Goal: Information Seeking & Learning: Learn about a topic

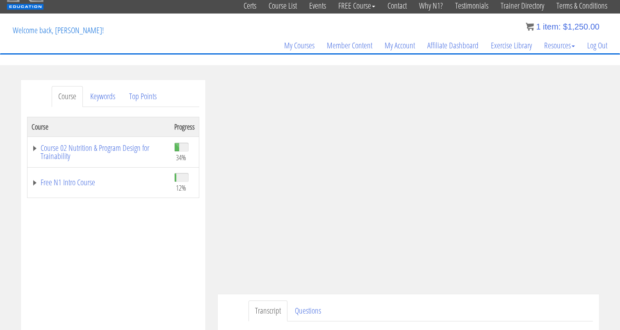
scroll to position [32, 0]
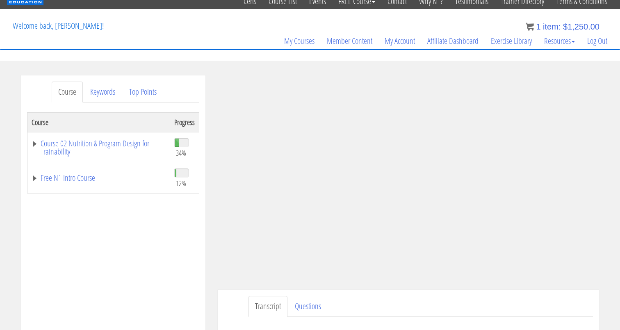
click at [174, 263] on div "Course Progress Course 02 Nutrition & Program Design for Trainability 34% Modul…" at bounding box center [113, 317] width 172 height 410
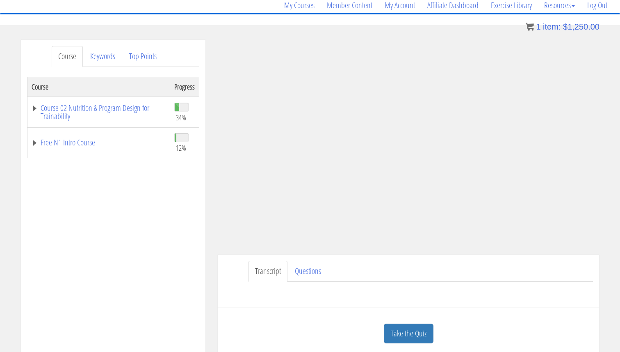
scroll to position [108, 0]
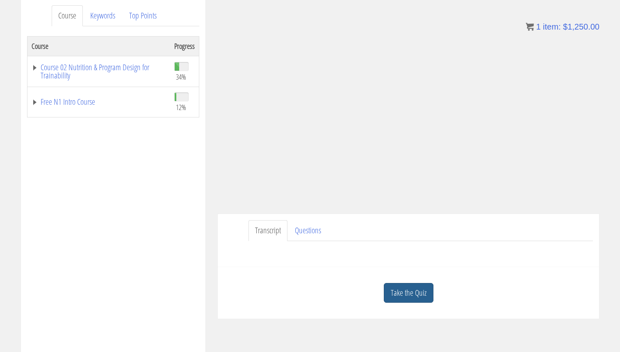
click at [410, 286] on link "Take the Quiz" at bounding box center [409, 293] width 50 height 20
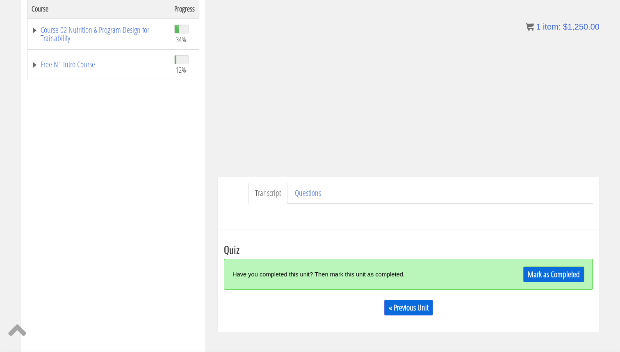
scroll to position [153, 0]
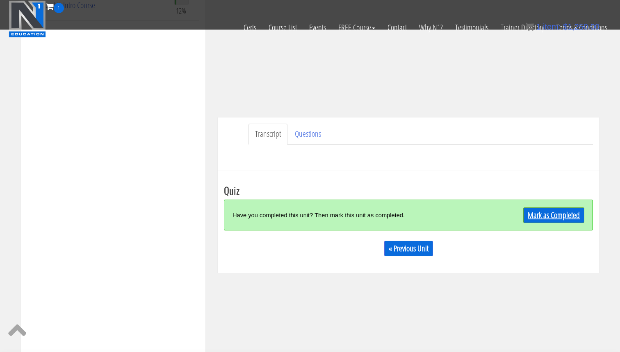
click at [557, 219] on link "Mark as Completed" at bounding box center [554, 215] width 61 height 16
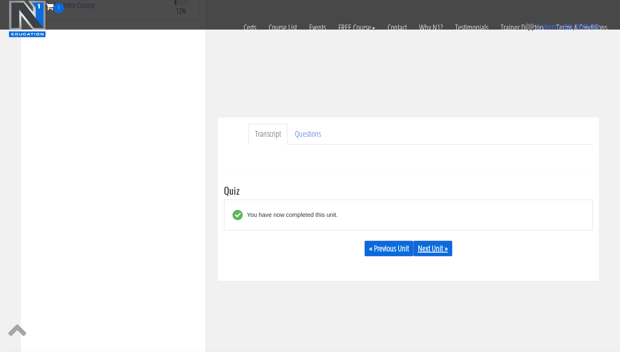
click at [435, 247] on link "Next Unit »" at bounding box center [433, 248] width 39 height 16
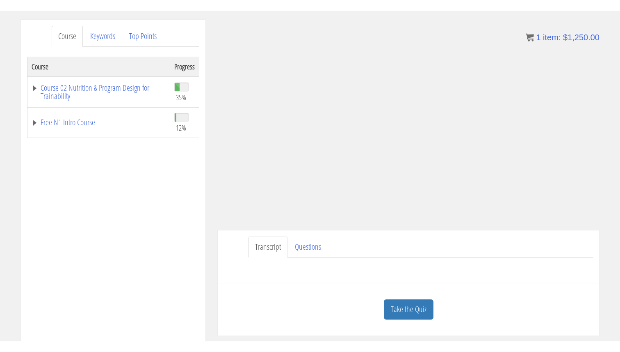
scroll to position [98, 0]
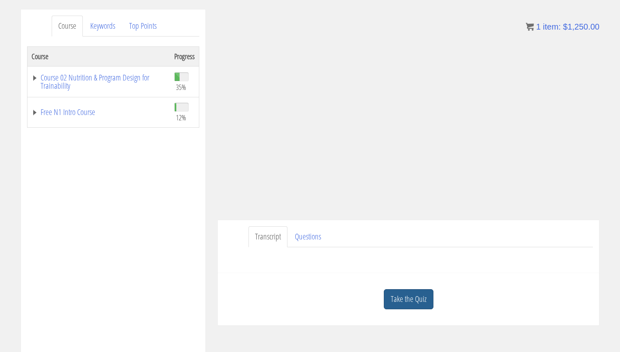
click at [410, 297] on link "Take the Quiz" at bounding box center [409, 299] width 50 height 20
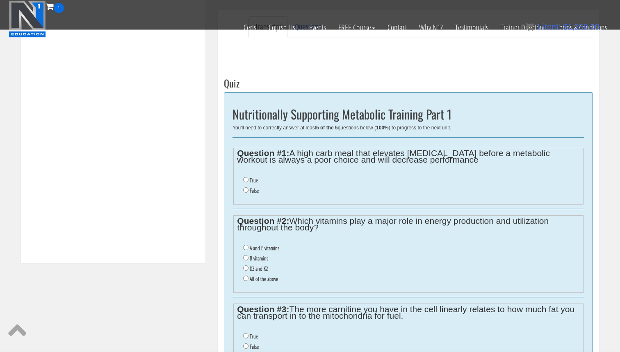
scroll to position [274, 0]
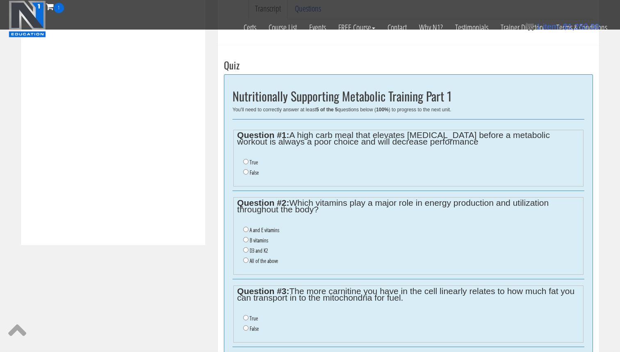
click at [251, 172] on label "False" at bounding box center [254, 172] width 9 height 7
click at [249, 172] on input "False" at bounding box center [245, 171] width 5 height 5
radio input "true"
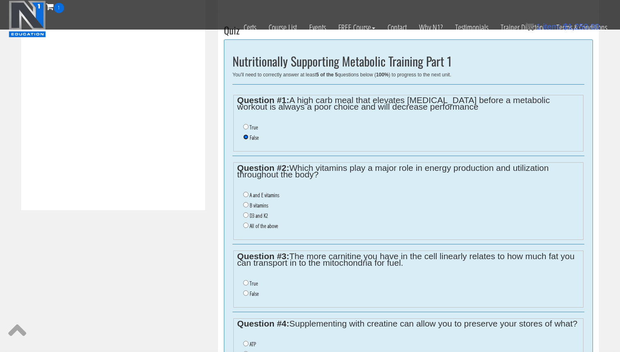
scroll to position [320, 0]
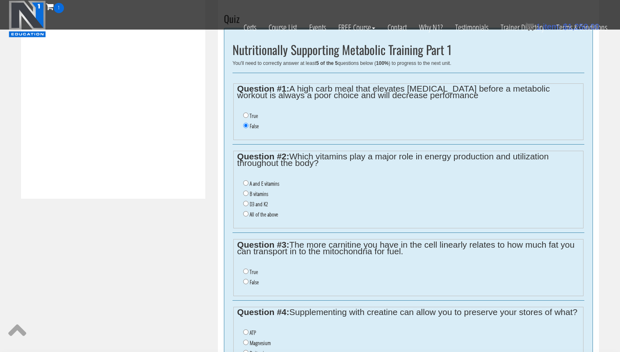
click at [254, 193] on label "B vitamins" at bounding box center [259, 193] width 18 height 7
click at [249, 193] on input "B vitamins" at bounding box center [245, 192] width 5 height 5
radio input "true"
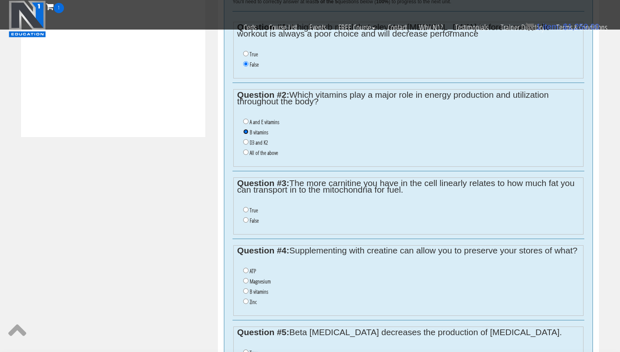
scroll to position [388, 0]
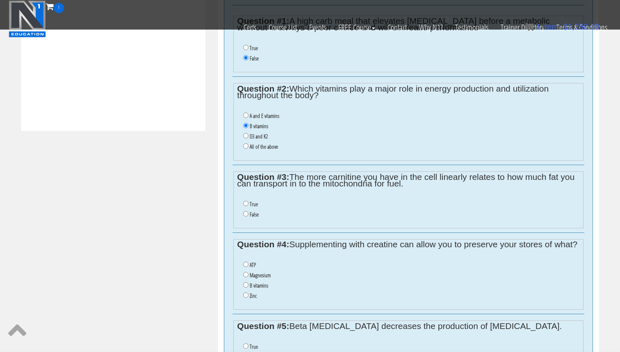
click at [249, 198] on ul "True False" at bounding box center [408, 209] width 343 height 29
click at [248, 199] on li "True" at bounding box center [411, 204] width 336 height 10
click at [248, 201] on input "True" at bounding box center [245, 203] width 5 height 5
radio input "true"
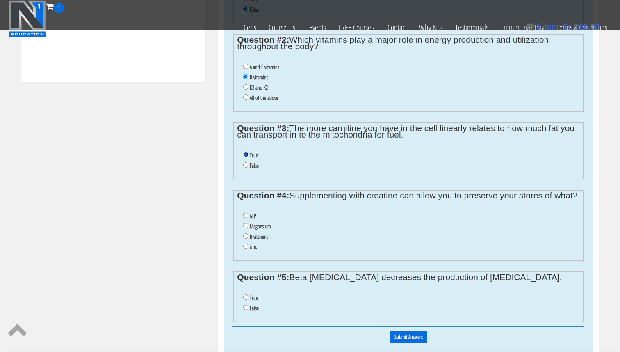
scroll to position [437, 0]
click at [244, 217] on input "ATP" at bounding box center [245, 214] width 5 height 5
radio input "true"
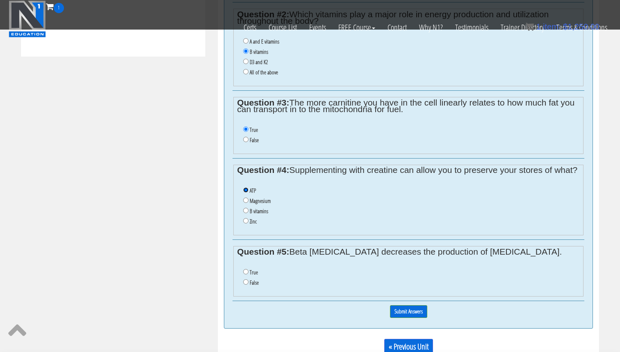
scroll to position [476, 0]
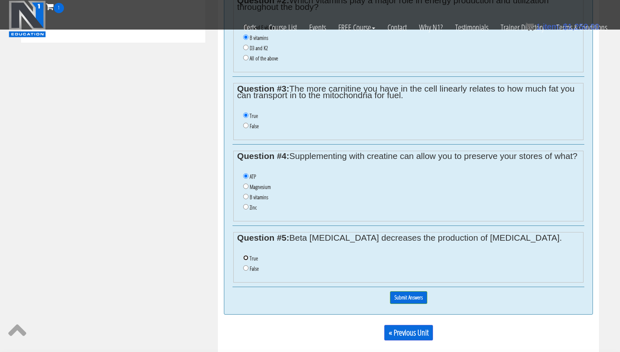
click at [245, 260] on input "True" at bounding box center [245, 257] width 5 height 5
radio input "true"
click at [405, 304] on input "Submit Answers" at bounding box center [408, 297] width 37 height 13
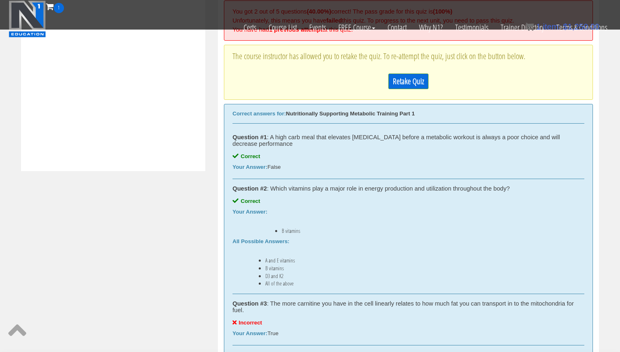
scroll to position [348, 0]
drag, startPoint x: 297, startPoint y: 302, endPoint x: 226, endPoint y: 135, distance: 180.7
click at [226, 135] on div "Correct answers for: Nutritionally Supporting Metabolic Training Part 1 Questio…" at bounding box center [408, 305] width 369 height 403
copy div "Question #1 : A high carb meal that elevates insulin before a metabolic workout…"
click at [421, 78] on link "Retake Quiz" at bounding box center [409, 82] width 40 height 16
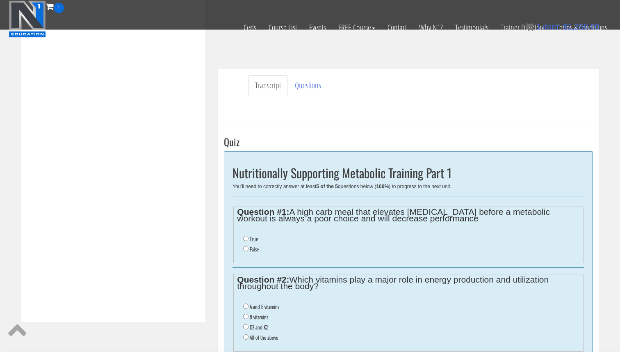
scroll to position [192, 0]
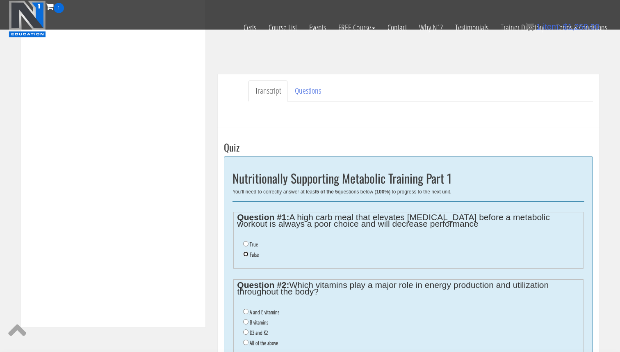
click at [245, 253] on input "False" at bounding box center [245, 253] width 5 height 5
radio input "true"
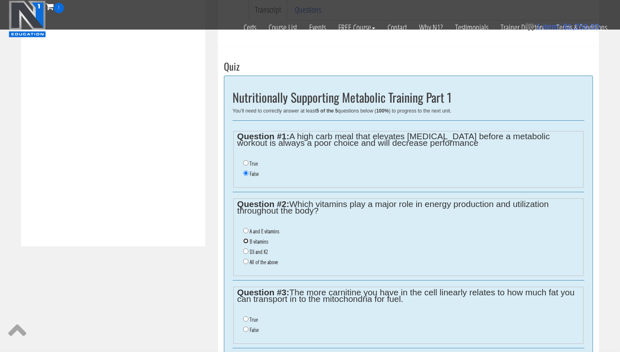
click at [245, 240] on input "B vitamins" at bounding box center [245, 240] width 5 height 5
radio input "true"
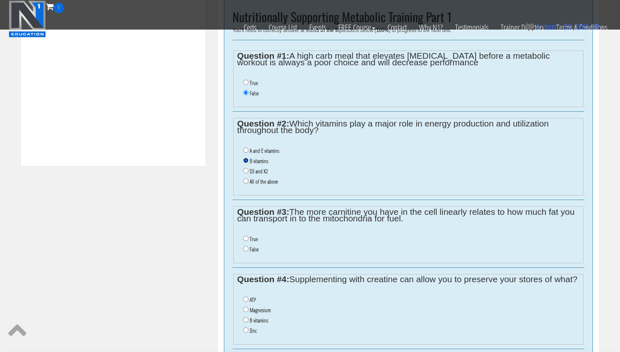
scroll to position [355, 0]
click at [245, 245] on input "False" at bounding box center [245, 247] width 5 height 5
radio input "true"
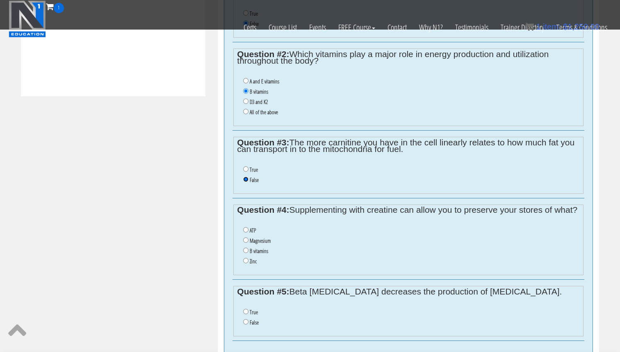
scroll to position [430, 0]
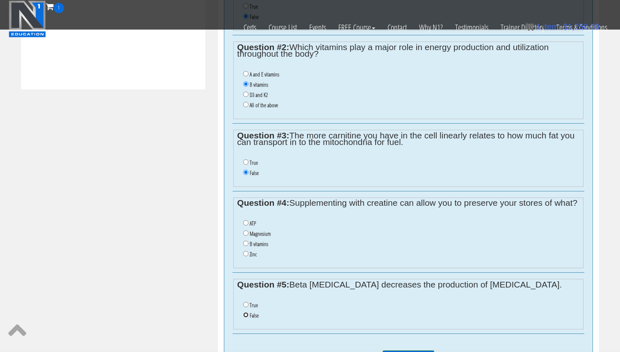
click at [247, 317] on input "False" at bounding box center [245, 314] width 5 height 5
radio input "true"
click at [260, 237] on label "Magnesium" at bounding box center [260, 233] width 21 height 7
click at [249, 236] on input "Magnesium" at bounding box center [245, 232] width 5 height 5
radio input "true"
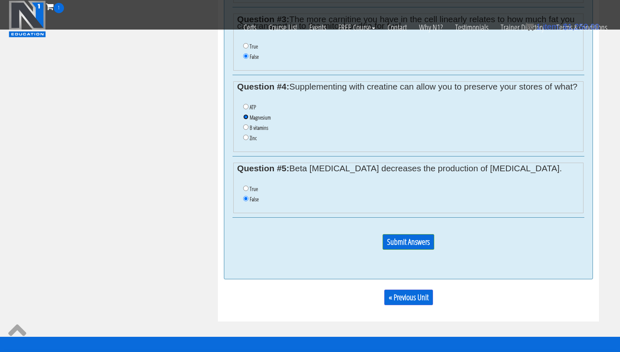
scroll to position [581, 0]
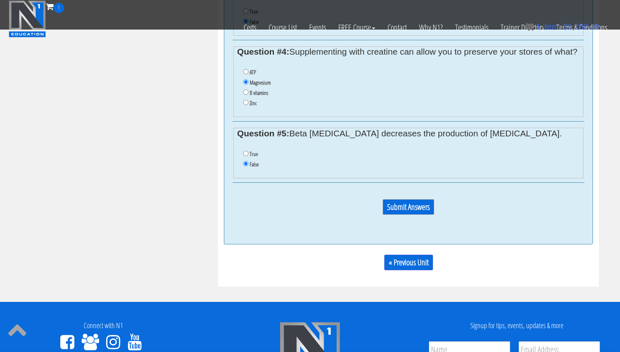
click at [423, 215] on input "Submit Answers" at bounding box center [409, 207] width 52 height 16
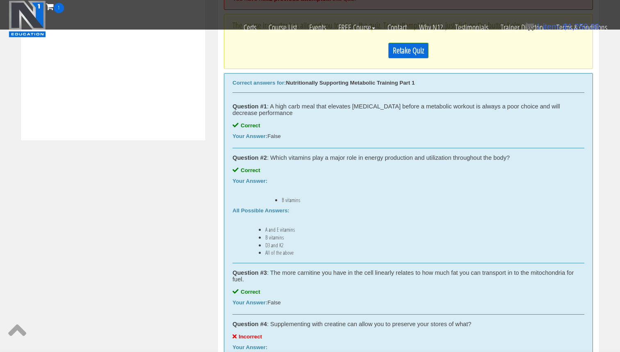
scroll to position [378, 0]
click at [410, 51] on link "Retake Quiz" at bounding box center [409, 51] width 40 height 16
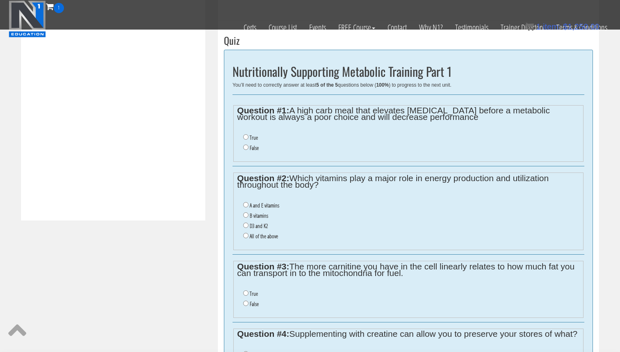
scroll to position [272, 0]
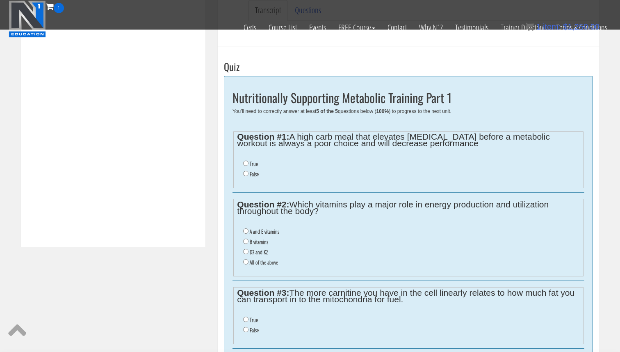
click at [249, 175] on li "False" at bounding box center [411, 174] width 336 height 10
click at [248, 175] on input "False" at bounding box center [245, 173] width 5 height 5
radio input "true"
click at [245, 244] on li "B vitamins" at bounding box center [411, 242] width 336 height 10
click at [247, 240] on input "B vitamins" at bounding box center [245, 240] width 5 height 5
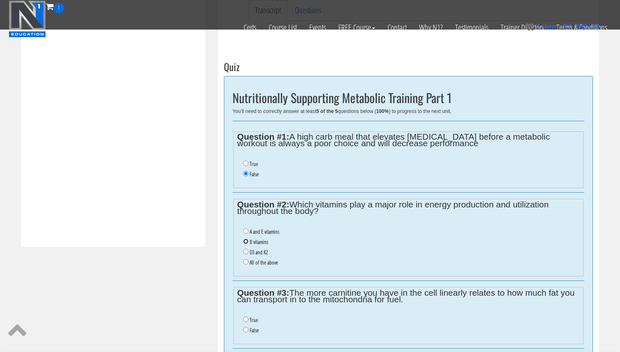
radio input "true"
click at [246, 326] on li "False" at bounding box center [411, 330] width 336 height 10
click at [247, 329] on input "False" at bounding box center [245, 329] width 5 height 5
radio input "true"
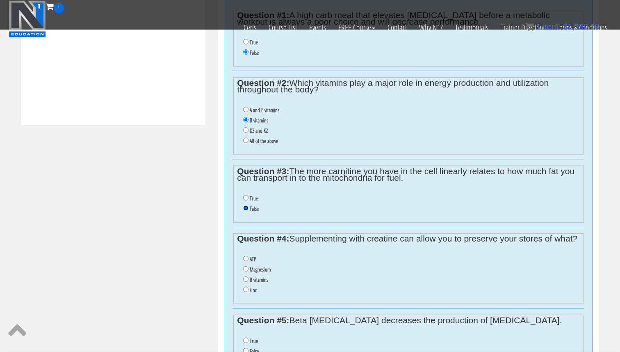
scroll to position [487, 0]
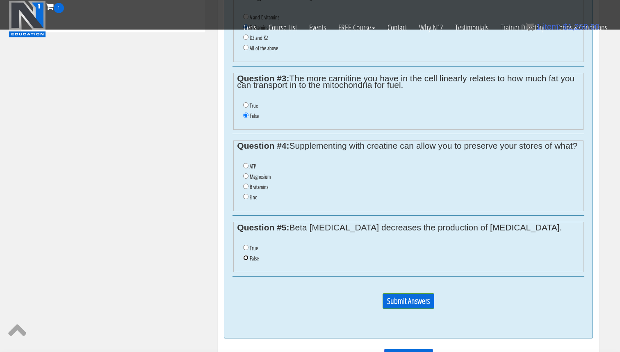
click at [247, 260] on input "False" at bounding box center [245, 257] width 5 height 5
radio input "true"
click at [247, 189] on input "B vitamins" at bounding box center [245, 185] width 5 height 5
radio input "true"
click at [408, 300] on input "Submit Answers" at bounding box center [409, 301] width 52 height 16
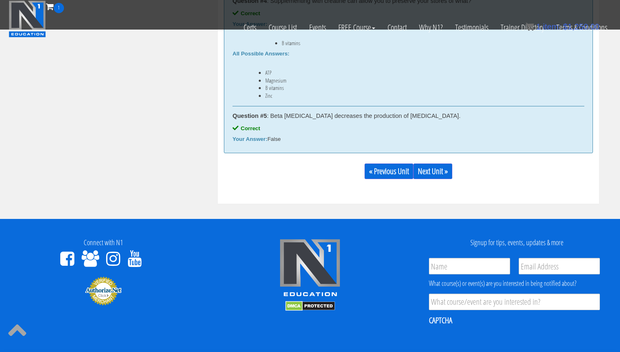
scroll to position [673, 0]
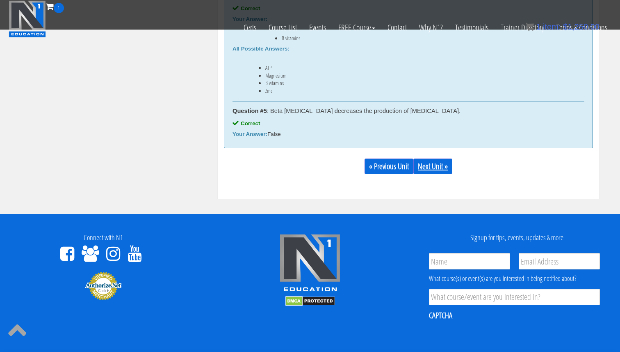
click at [441, 164] on link "Next Unit »" at bounding box center [433, 166] width 39 height 16
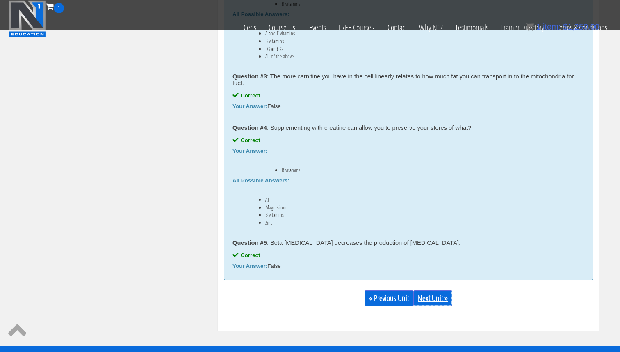
scroll to position [540, 0]
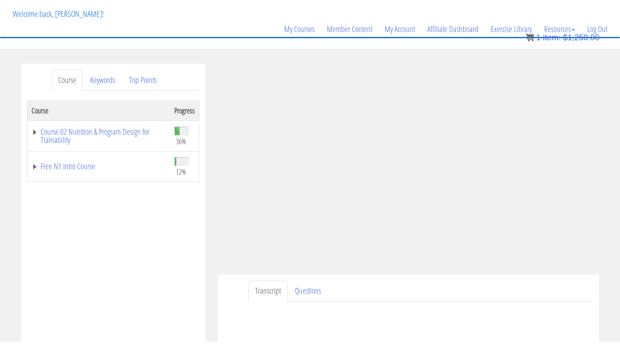
scroll to position [55, 0]
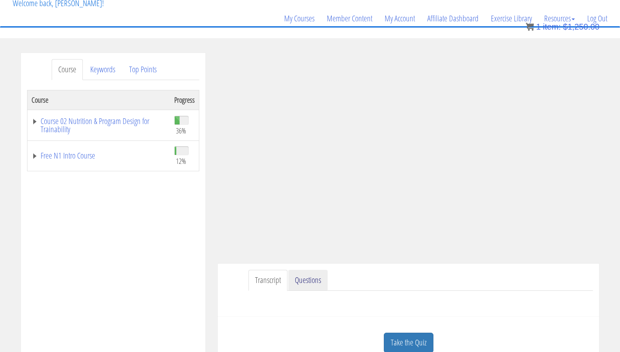
click at [300, 278] on link "Questions" at bounding box center [307, 280] width 39 height 21
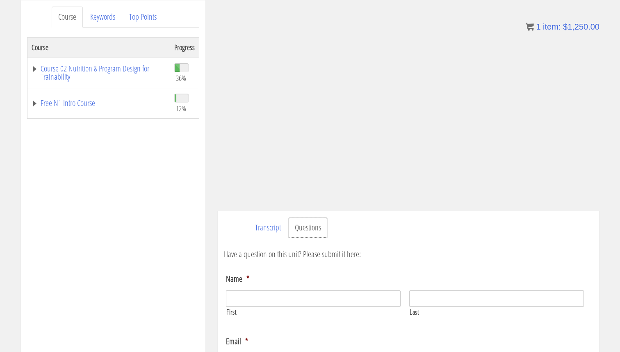
scroll to position [112, 0]
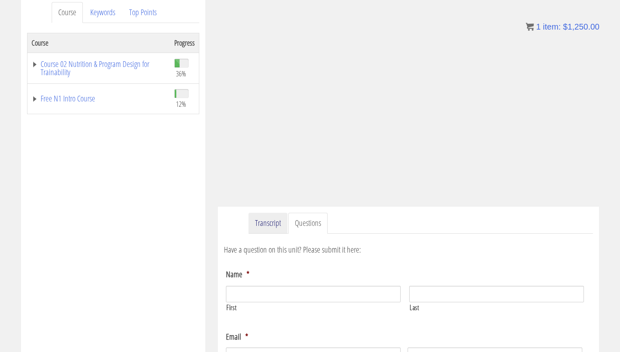
click at [279, 215] on link "Transcript" at bounding box center [268, 223] width 39 height 21
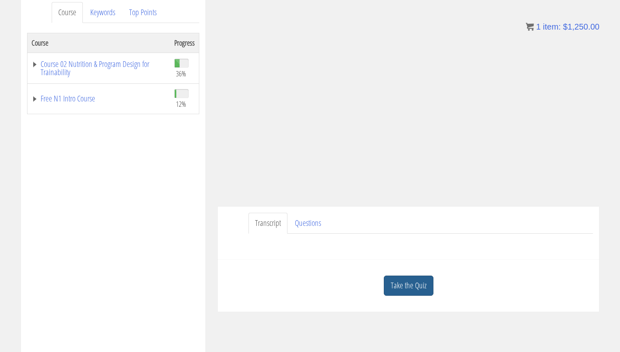
click at [405, 286] on link "Take the Quiz" at bounding box center [409, 285] width 50 height 20
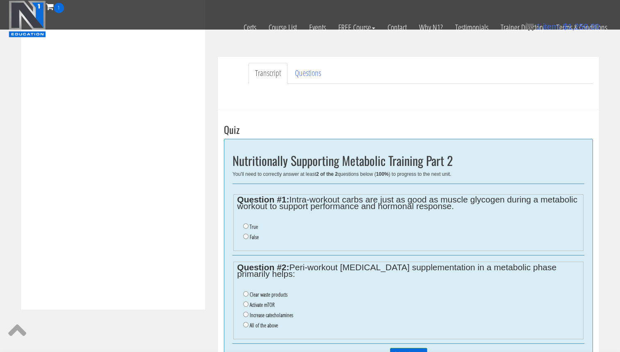
scroll to position [200, 0]
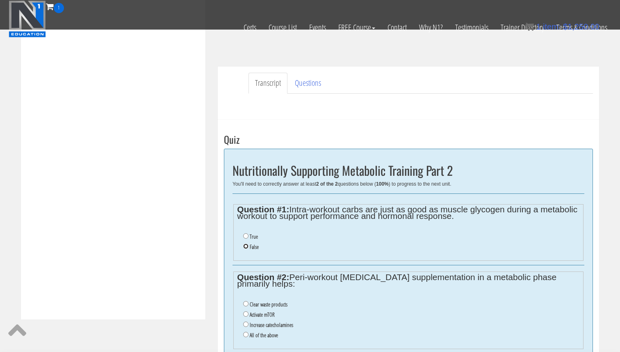
click at [247, 247] on input "False" at bounding box center [245, 245] width 5 height 5
radio input "true"
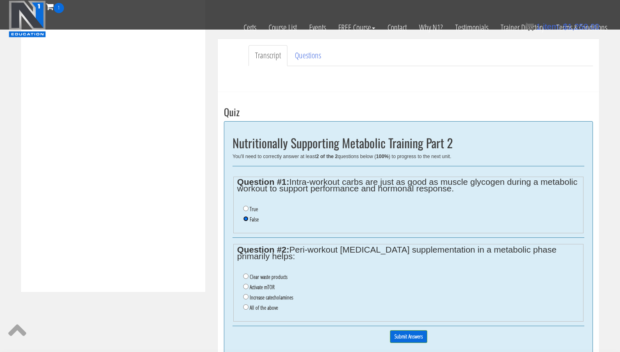
scroll to position [237, 0]
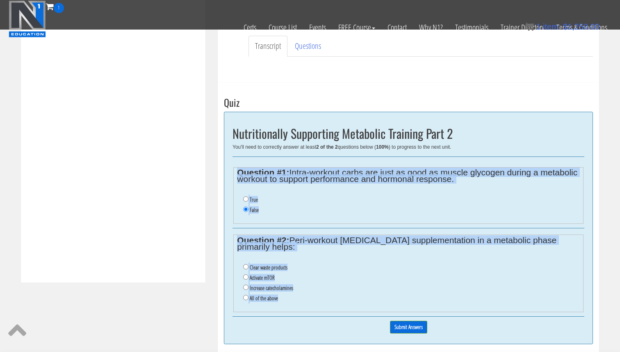
drag, startPoint x: 307, startPoint y: 305, endPoint x: 242, endPoint y: 164, distance: 155.3
click at [242, 164] on div "Nutritionally Supporting Metabolic Training Part 2 You'll need to correctly ans…" at bounding box center [408, 228] width 369 height 232
copy div "Question #1: Intra-workout carbs are just as good as muscle glycogen during a m…"
click at [245, 266] on input "Clear waste products" at bounding box center [245, 266] width 5 height 5
radio input "true"
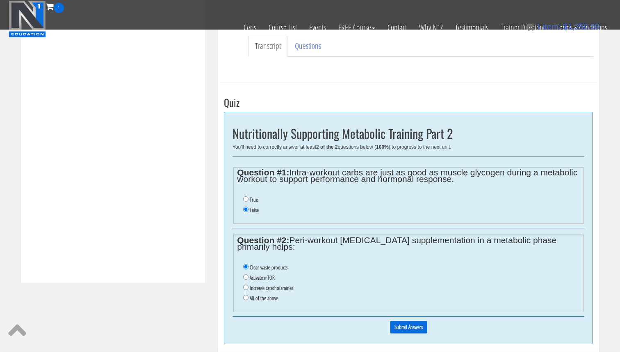
click at [407, 334] on div "0% Submit Answers" at bounding box center [409, 326] width 352 height 21
click at [407, 332] on input "Submit Answers" at bounding box center [408, 326] width 37 height 13
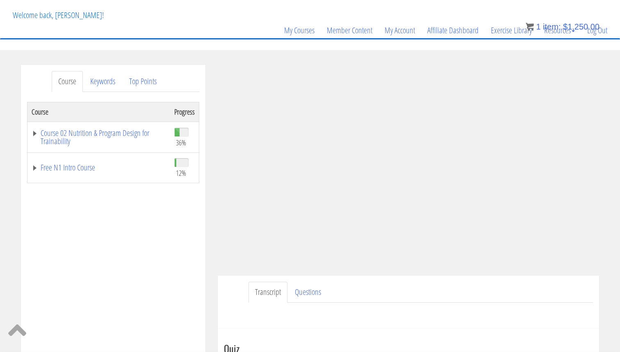
scroll to position [51, 0]
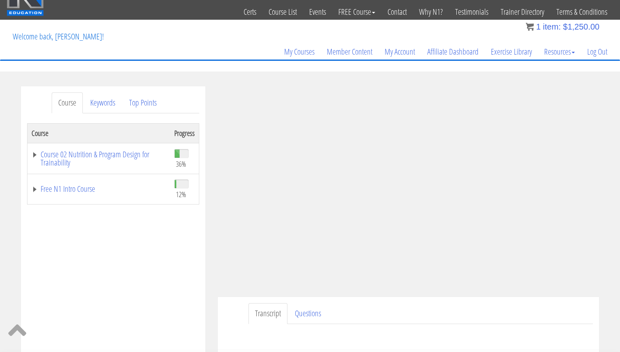
scroll to position [22, 0]
click at [97, 154] on link "Course 02 Nutrition & Program Design for Trainability" at bounding box center [99, 158] width 135 height 16
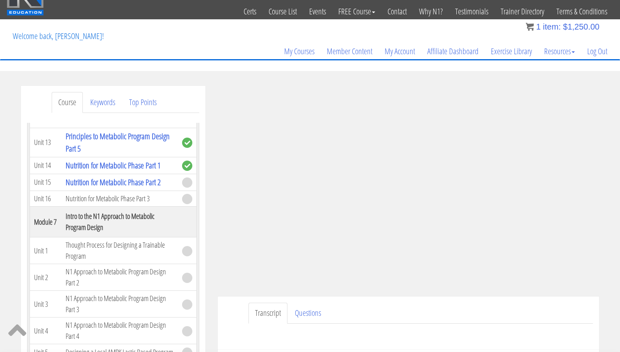
scroll to position [813, 0]
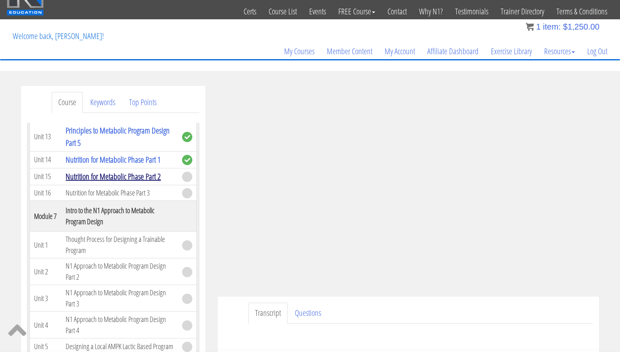
click at [151, 178] on link "Nutrition for Metabolic Phase Part 2" at bounding box center [113, 176] width 95 height 11
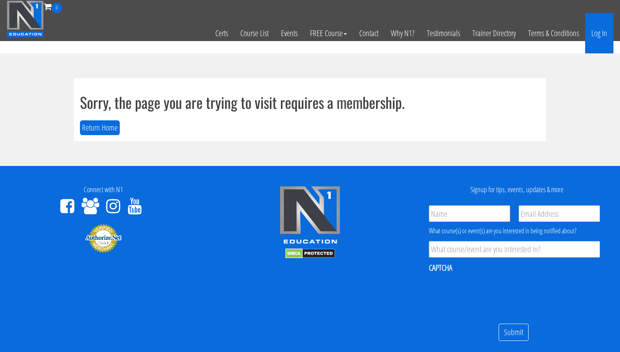
click at [597, 32] on link "Log In" at bounding box center [600, 33] width 28 height 40
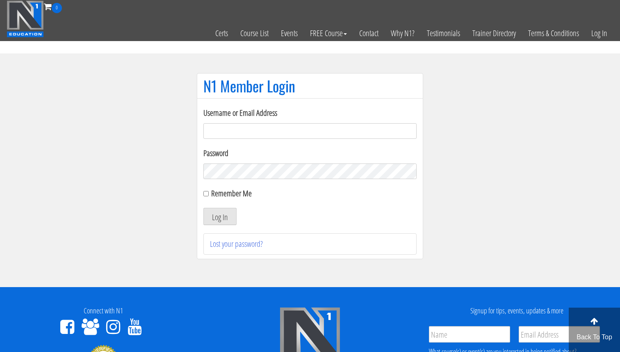
click at [351, 122] on div "Username or Email Address" at bounding box center [310, 123] width 213 height 32
click at [349, 128] on input "Username or Email Address" at bounding box center [310, 131] width 213 height 16
type input "[EMAIL_ADDRESS][DOMAIN_NAME]"
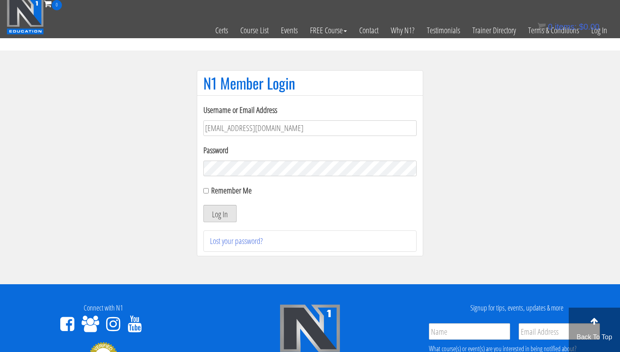
click at [231, 215] on button "Log In" at bounding box center [220, 213] width 33 height 17
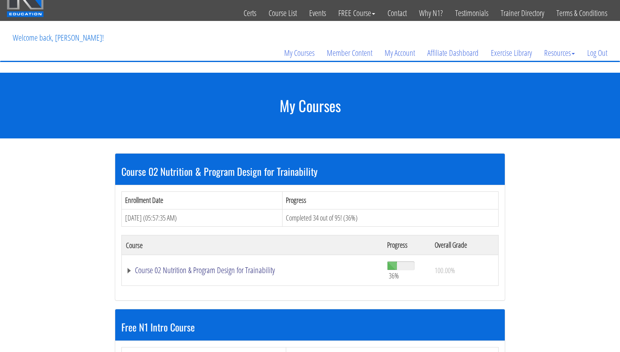
scroll to position [39, 0]
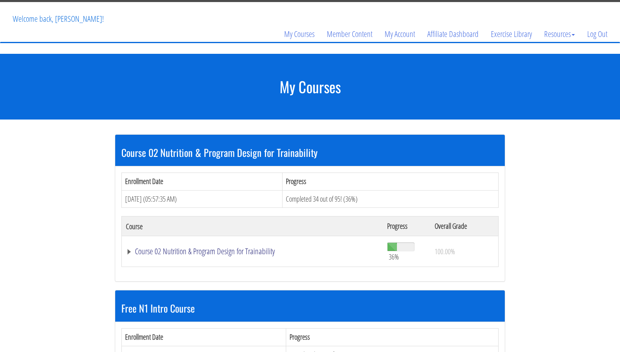
click at [231, 252] on link "Course 02 Nutrition & Program Design for Trainability" at bounding box center [252, 251] width 253 height 8
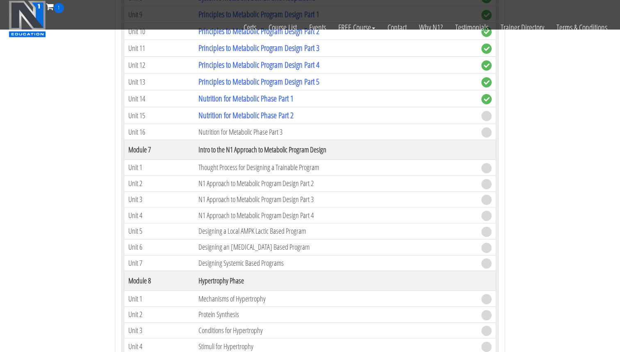
scroll to position [829, 0]
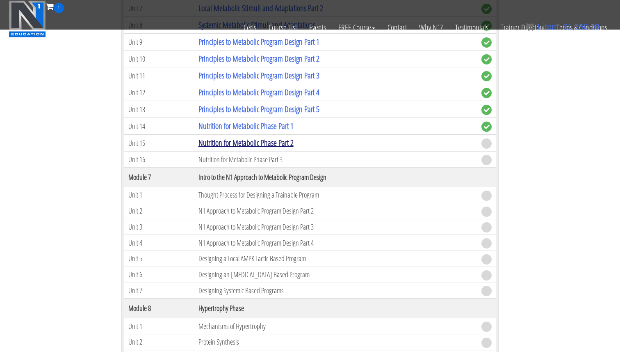
click at [276, 142] on link "Nutrition for Metabolic Phase Part 2" at bounding box center [246, 142] width 95 height 11
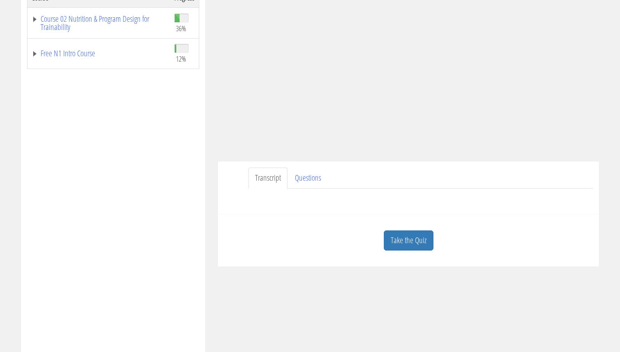
scroll to position [182, 0]
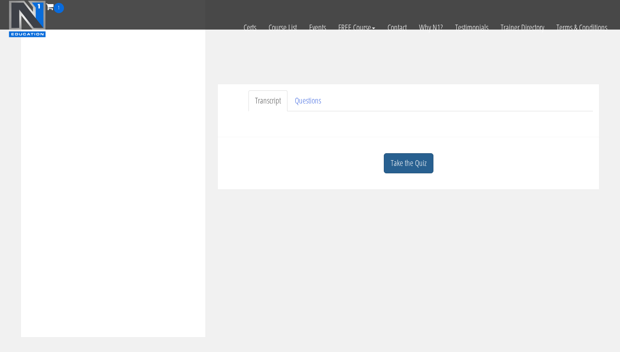
click at [441, 162] on div "Take the Quiz" at bounding box center [408, 163] width 369 height 40
click at [406, 162] on link "Take the Quiz" at bounding box center [409, 163] width 50 height 20
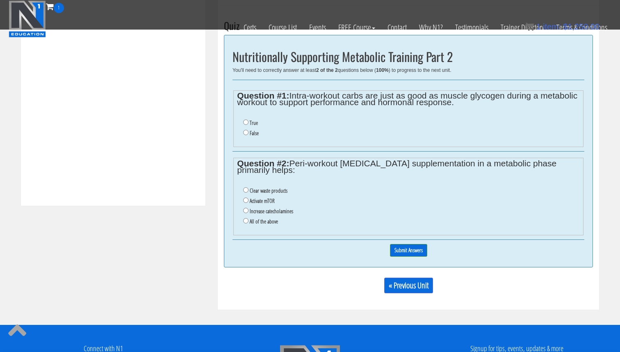
scroll to position [317, 0]
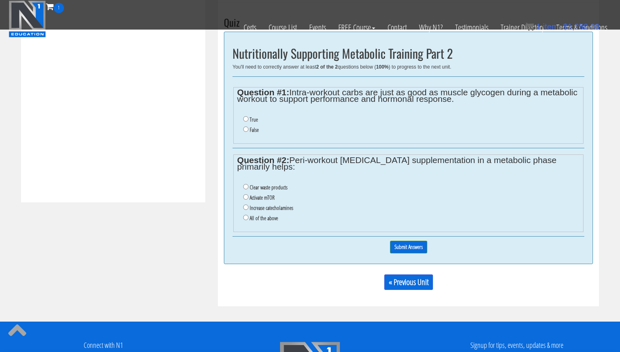
click at [270, 189] on label "Clear waste products" at bounding box center [269, 187] width 38 height 7
click at [249, 189] on input "Clear waste products" at bounding box center [245, 186] width 5 height 5
radio input "true"
click at [246, 130] on input "False" at bounding box center [245, 128] width 5 height 5
radio input "true"
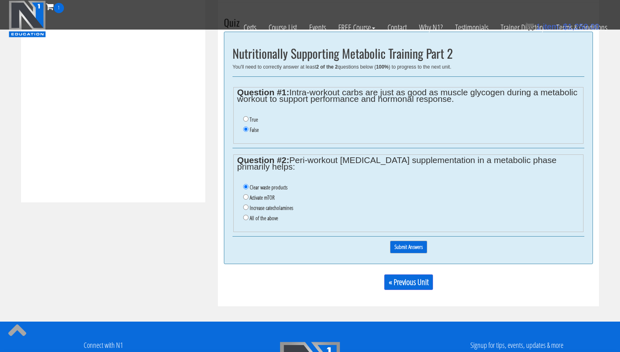
click at [415, 248] on input "Submit Answers" at bounding box center [408, 246] width 37 height 13
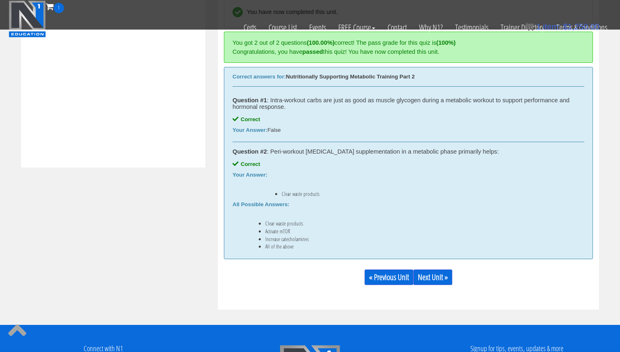
scroll to position [351, 0]
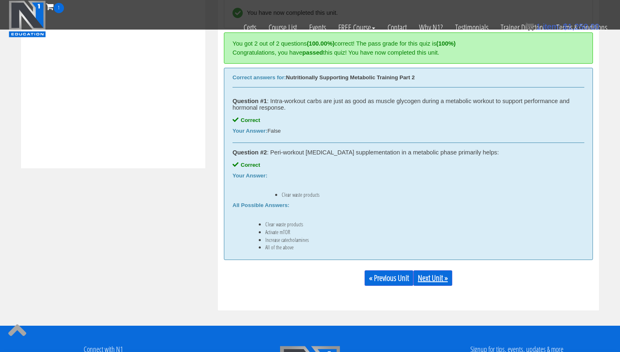
click at [437, 272] on link "Next Unit »" at bounding box center [433, 278] width 39 height 16
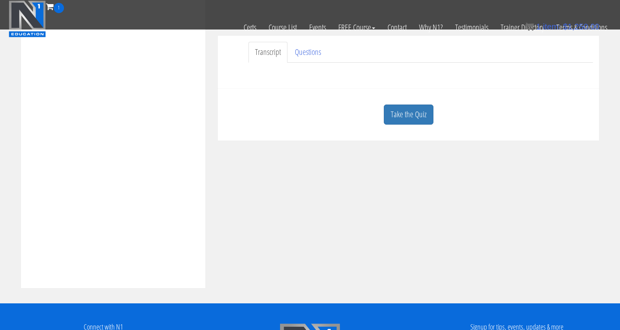
scroll to position [242, 0]
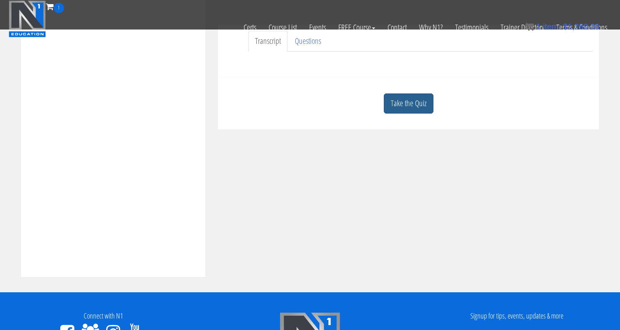
click at [420, 106] on link "Take the Quiz" at bounding box center [409, 104] width 50 height 20
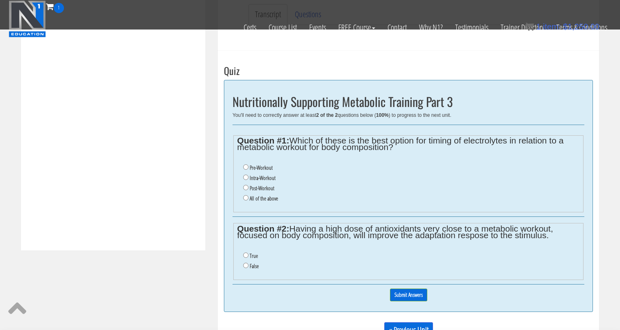
scroll to position [265, 0]
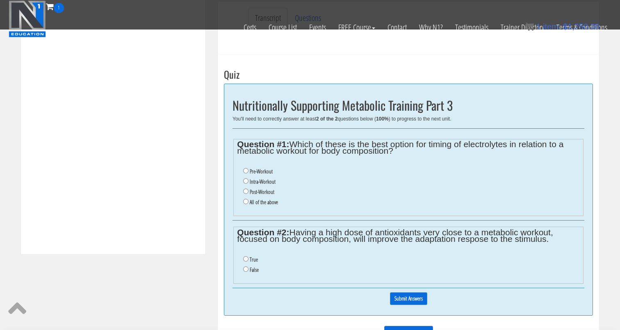
click at [268, 192] on label "Post-Workout" at bounding box center [262, 192] width 25 height 7
click at [249, 192] on input "Post-Workout" at bounding box center [245, 191] width 5 height 5
radio input "true"
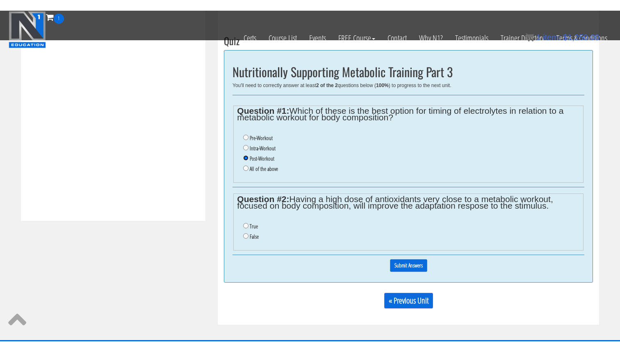
scroll to position [309, 0]
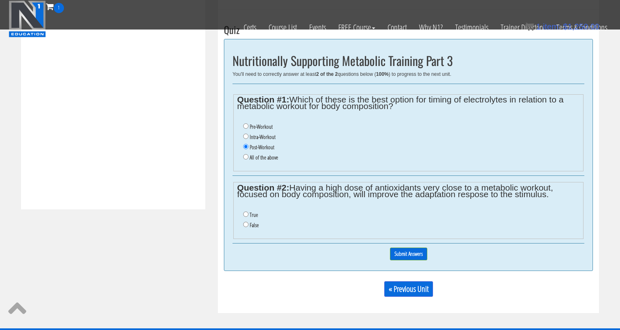
click at [253, 214] on label "True" at bounding box center [254, 215] width 8 height 7
click at [249, 214] on input "True" at bounding box center [245, 214] width 5 height 5
radio input "true"
click at [414, 253] on input "Submit Answers" at bounding box center [408, 254] width 37 height 13
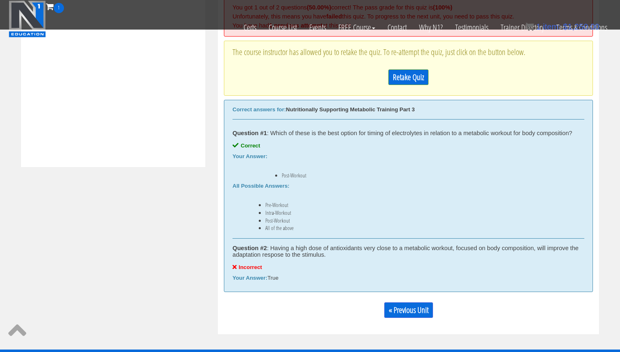
scroll to position [357, 0]
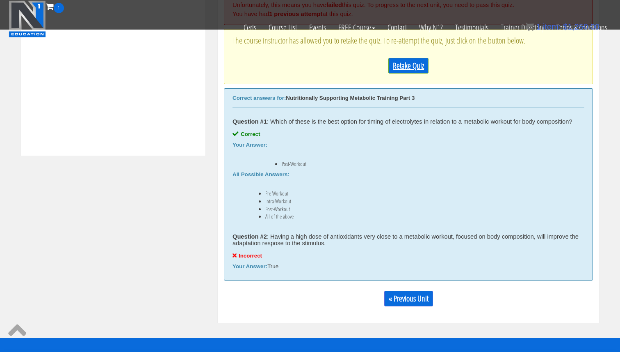
click at [411, 72] on link "Retake Quiz" at bounding box center [409, 66] width 40 height 16
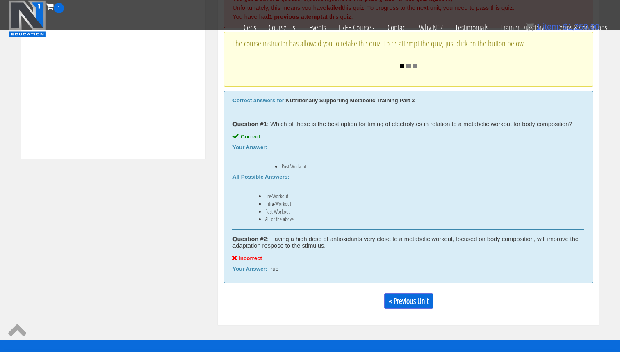
scroll to position [363, 0]
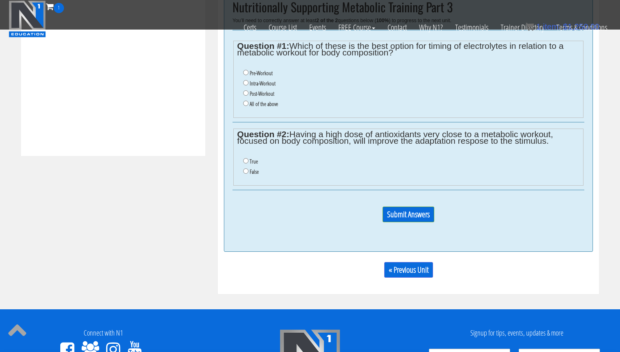
click at [256, 93] on label "Post-Workout" at bounding box center [262, 93] width 25 height 7
click at [260, 90] on label "Post-Workout" at bounding box center [262, 93] width 25 height 7
click at [249, 90] on input "Post-Workout" at bounding box center [245, 92] width 5 height 5
radio input "true"
click at [250, 173] on label "False" at bounding box center [254, 171] width 9 height 7
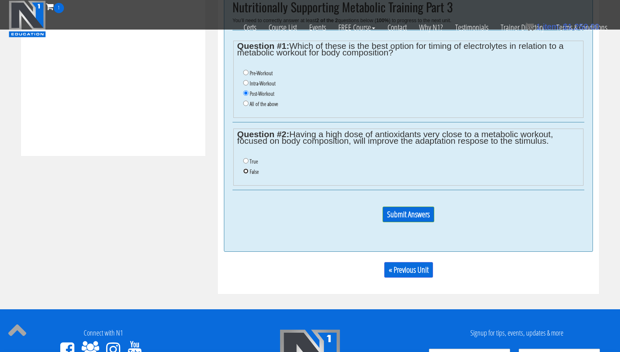
click at [249, 173] on input "False" at bounding box center [245, 170] width 5 height 5
radio input "true"
click at [428, 216] on input "Submit Answers" at bounding box center [409, 214] width 52 height 16
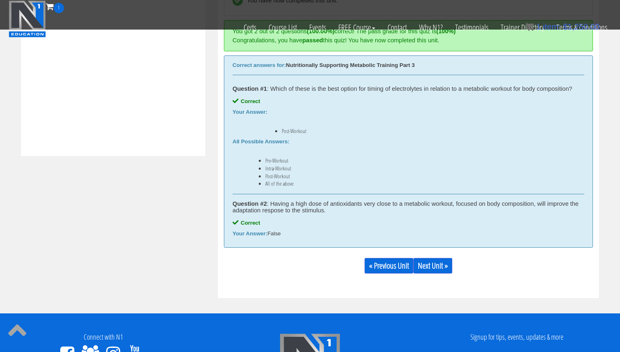
scroll to position [307, 0]
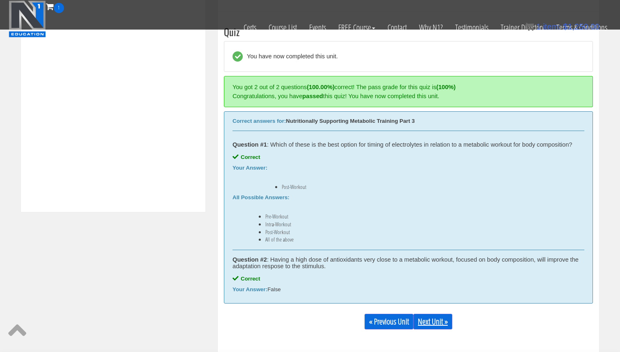
click at [443, 318] on link "Next Unit »" at bounding box center [433, 321] width 39 height 16
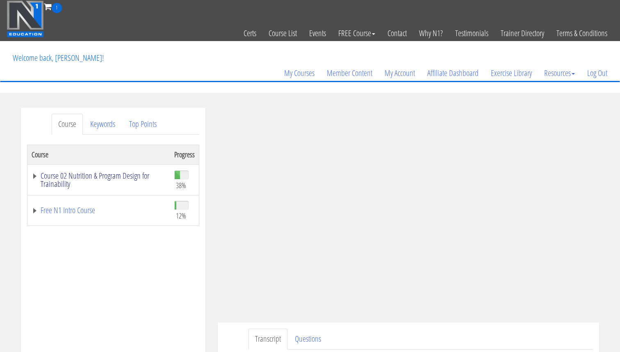
click at [107, 176] on link "Course 02 Nutrition & Program Design for Trainability" at bounding box center [99, 180] width 135 height 16
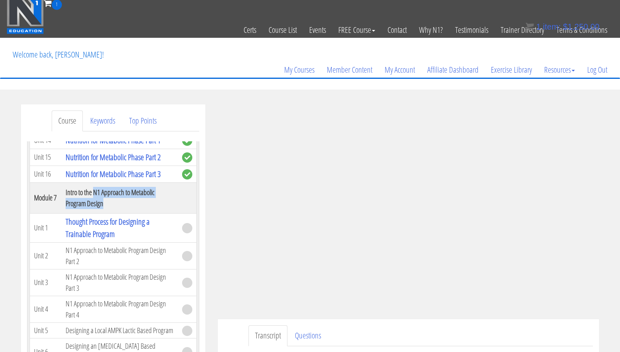
scroll to position [0, 0]
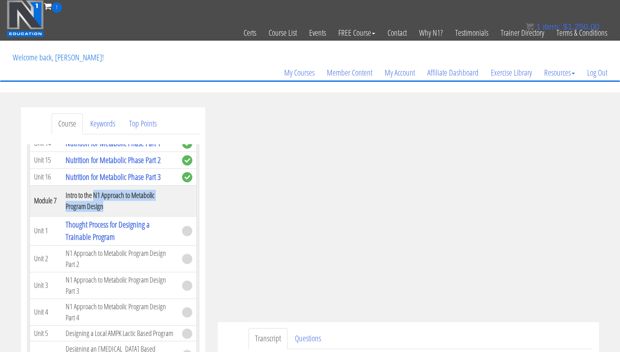
drag, startPoint x: 112, startPoint y: 210, endPoint x: 94, endPoint y: 196, distance: 23.1
click at [94, 197] on th "Intro to the N1 Approach to Metabolic Program Design" at bounding box center [120, 200] width 117 height 31
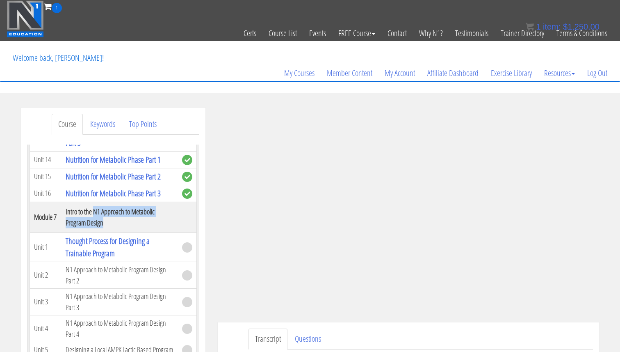
scroll to position [836, 0]
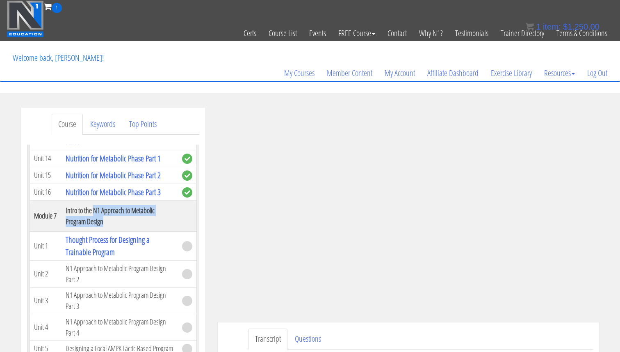
copy th "N1 Approach to Metabolic Program Design"
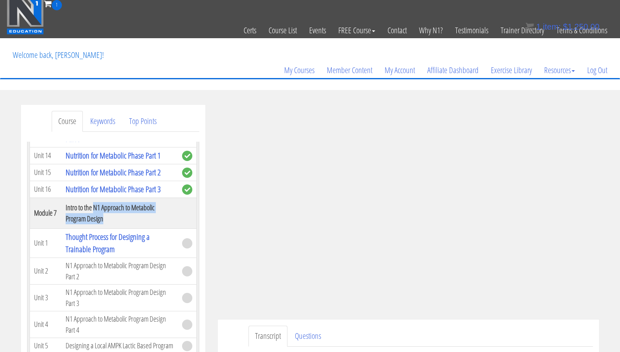
click at [66, 126] on link "Course" at bounding box center [67, 121] width 31 height 21
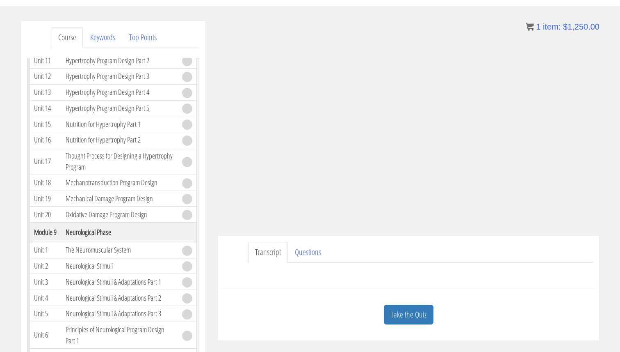
scroll to position [1262, 0]
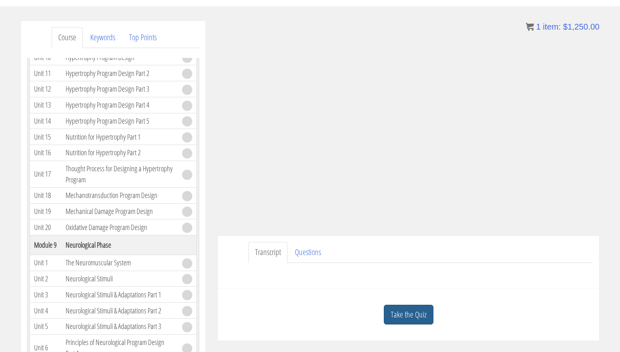
click at [393, 315] on link "Take the Quiz" at bounding box center [409, 314] width 50 height 20
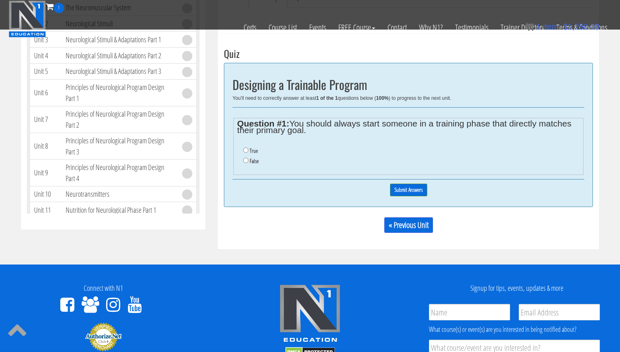
scroll to position [312, 0]
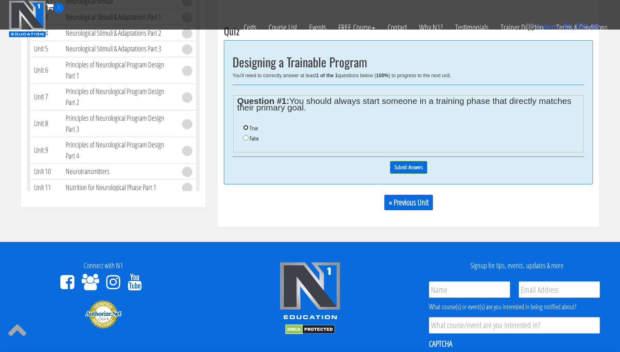
click at [247, 127] on input "True" at bounding box center [245, 127] width 5 height 5
radio input "true"
click at [245, 140] on input "False" at bounding box center [245, 137] width 5 height 5
radio input "true"
click at [403, 166] on input "Submit Answers" at bounding box center [408, 167] width 37 height 13
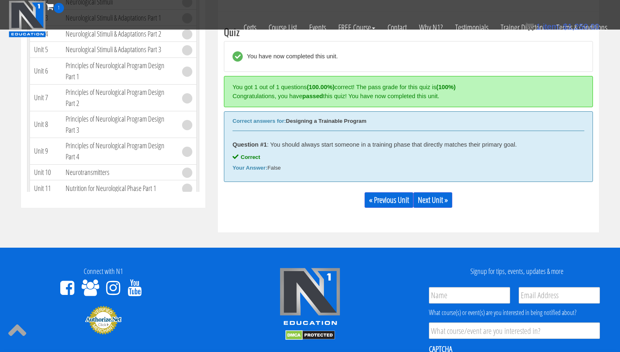
scroll to position [311, 0]
click at [425, 197] on link "Next Unit »" at bounding box center [433, 200] width 39 height 16
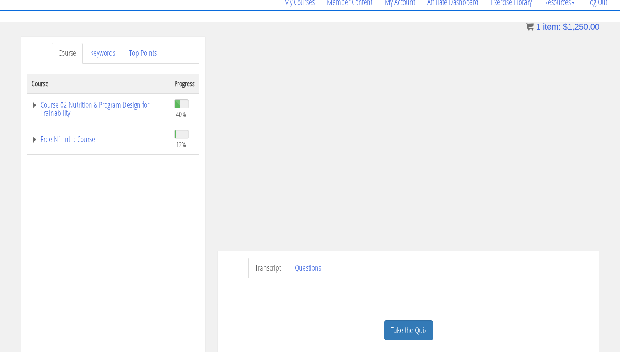
scroll to position [70, 0]
click at [98, 101] on link "Course 02 Nutrition & Program Design for Trainability" at bounding box center [99, 109] width 135 height 16
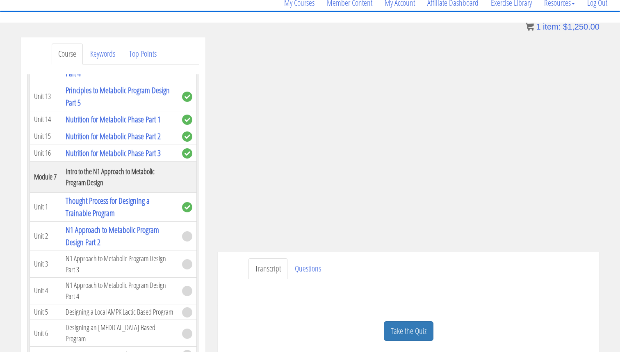
scroll to position [803, 0]
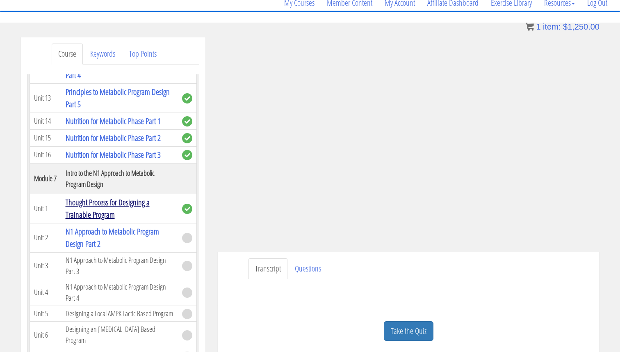
click at [117, 203] on link "Thought Process for Designing a Trainable Program" at bounding box center [108, 208] width 84 height 23
